Goal: Task Accomplishment & Management: Complete application form

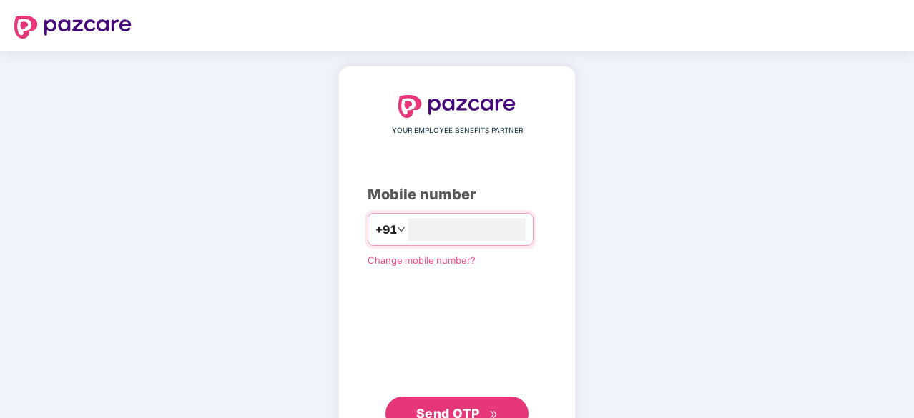
type input "**********"
click at [462, 411] on span "Send OTP" at bounding box center [448, 412] width 64 height 15
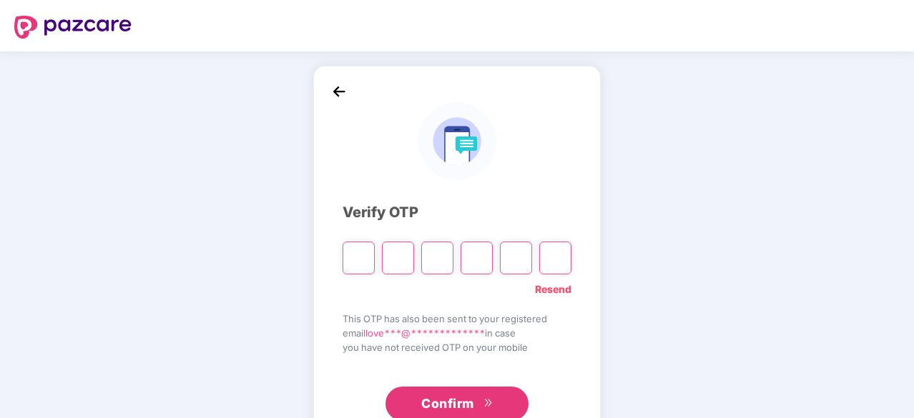
type input "*"
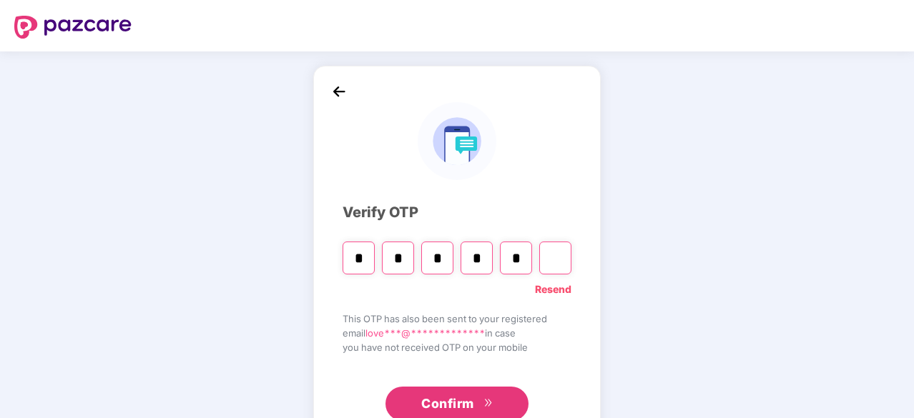
type input "*"
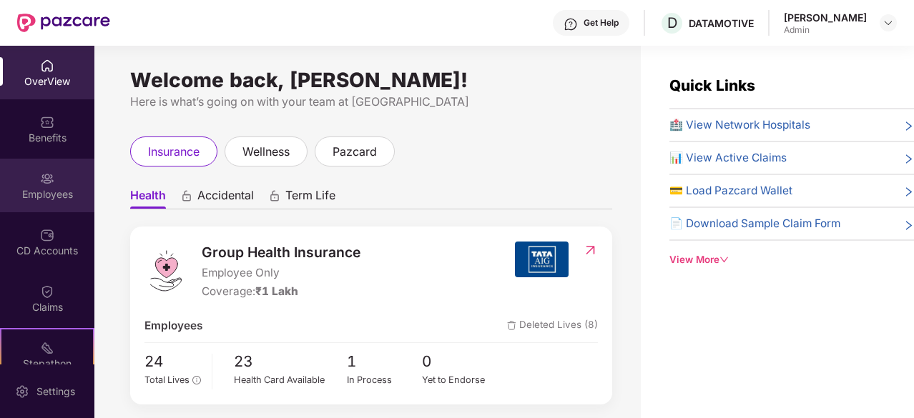
click at [69, 192] on div "Employees" at bounding box center [47, 194] width 94 height 14
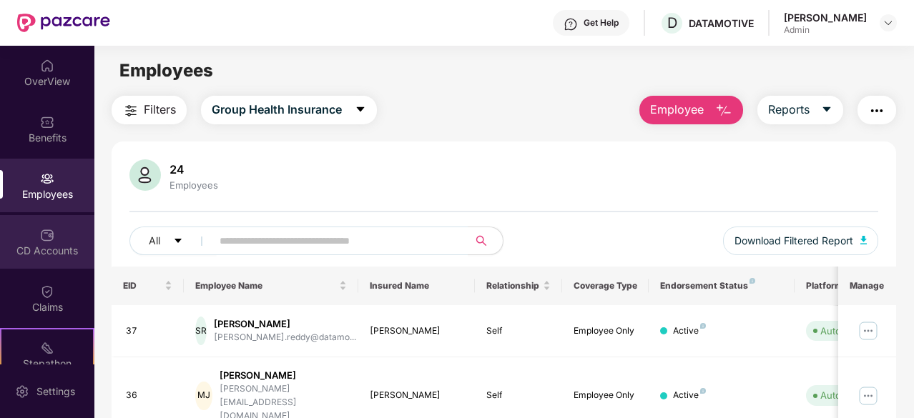
click at [39, 254] on div "CD Accounts" at bounding box center [47, 251] width 94 height 14
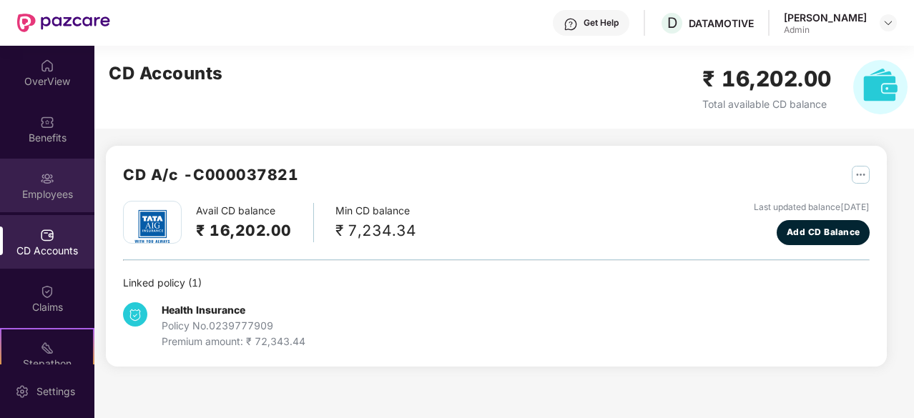
click at [27, 173] on div "Employees" at bounding box center [47, 186] width 94 height 54
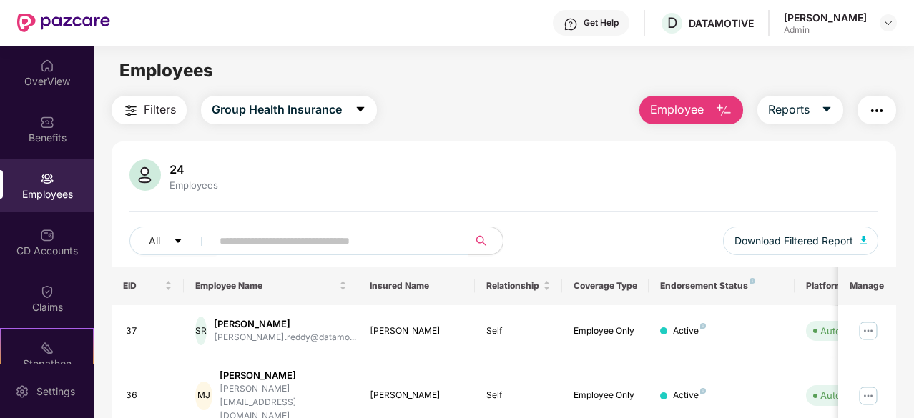
click at [685, 124] on button "Employee" at bounding box center [691, 110] width 104 height 29
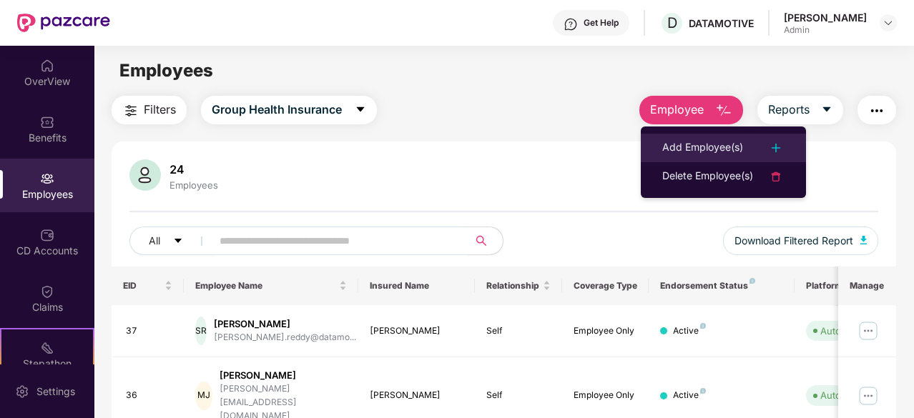
click at [681, 142] on div "Add Employee(s)" at bounding box center [702, 147] width 81 height 17
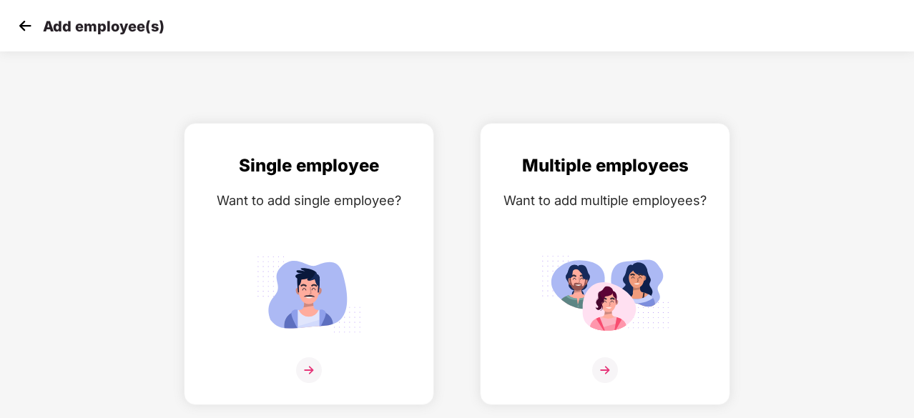
click at [27, 24] on img at bounding box center [24, 25] width 21 height 21
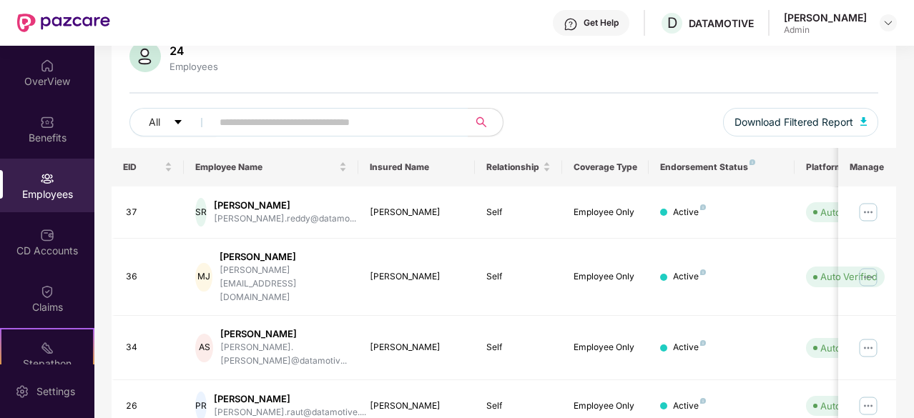
scroll to position [146, 0]
